Goal: Task Accomplishment & Management: Use online tool/utility

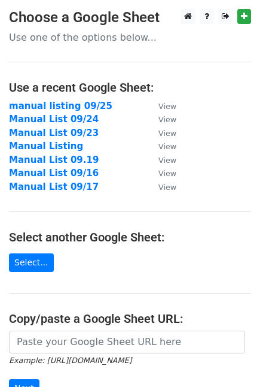
drag, startPoint x: 0, startPoint y: 0, endPoint x: 101, endPoint y: 298, distance: 314.8
click at [101, 299] on main "Choose a Google Sheet Use one of the options below... Use a recent Google Sheet…" at bounding box center [130, 235] width 260 height 453
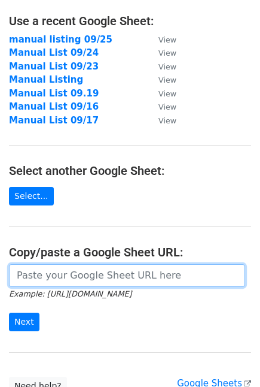
click at [69, 287] on input "url" at bounding box center [127, 275] width 236 height 23
paste input "[URL][DOMAIN_NAME]"
type input "[URL][DOMAIN_NAME]"
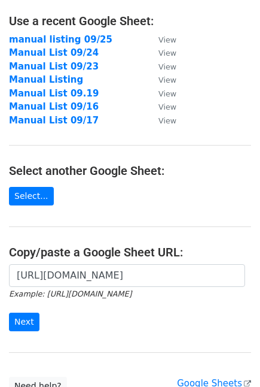
click at [207, 187] on main "Choose a Google Sheet Use one of the options below... Use a recent Google Sheet…" at bounding box center [130, 169] width 260 height 453
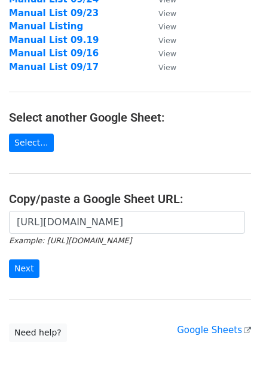
scroll to position [133, 0]
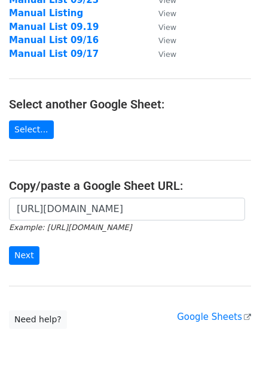
click at [38, 239] on form "[URL][DOMAIN_NAME] Example: [URL][DOMAIN_NAME] Next" at bounding box center [130, 231] width 242 height 67
click at [33, 244] on form "[URL][DOMAIN_NAME] Example: [URL][DOMAIN_NAME] Next" at bounding box center [130, 231] width 242 height 67
click at [32, 246] on input "Next" at bounding box center [24, 255] width 31 height 19
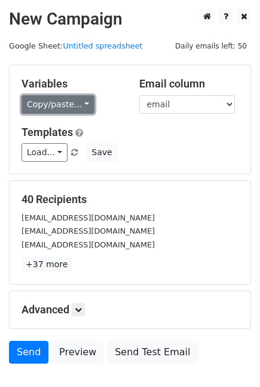
click at [60, 96] on link "Copy/paste..." at bounding box center [58, 104] width 73 height 19
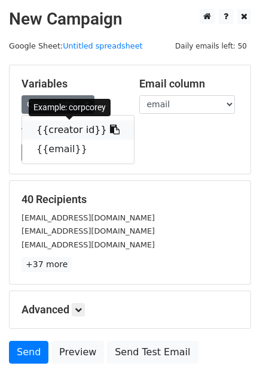
click at [63, 132] on link "{{creator id}}" at bounding box center [78, 129] width 112 height 19
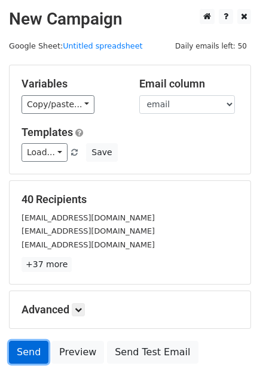
click at [27, 347] on link "Send" at bounding box center [29, 352] width 40 height 23
